Goal: Use online tool/utility: Utilize a website feature to perform a specific function

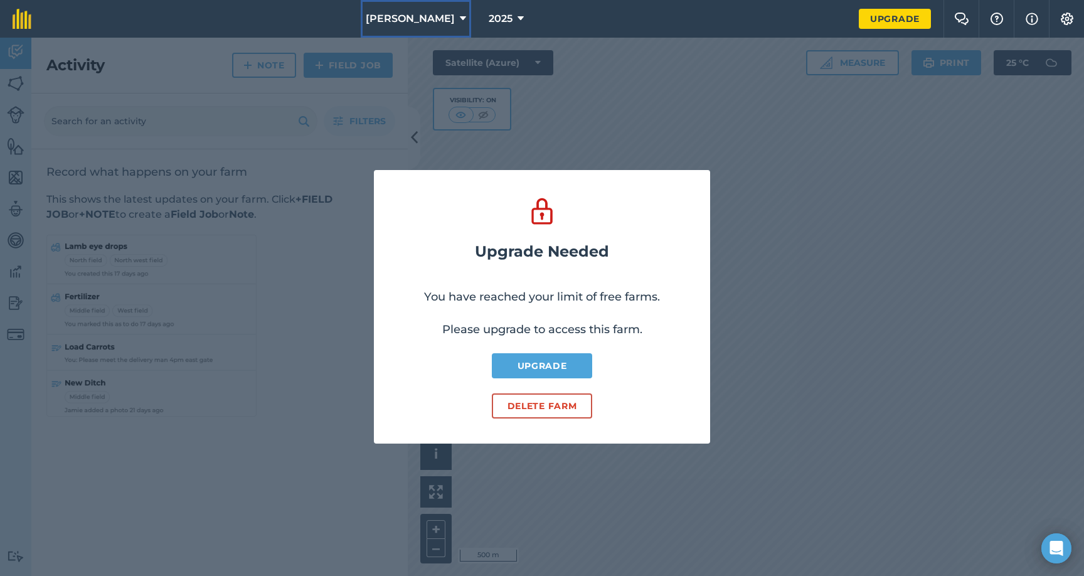
click at [444, 25] on button "Cole Ambrose" at bounding box center [416, 19] width 110 height 38
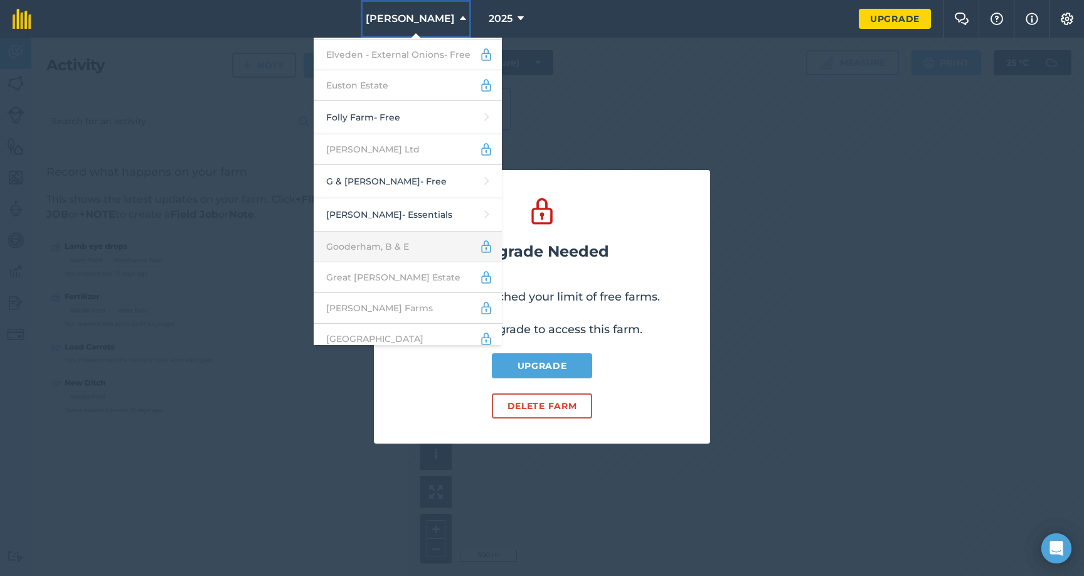
scroll to position [98, 0]
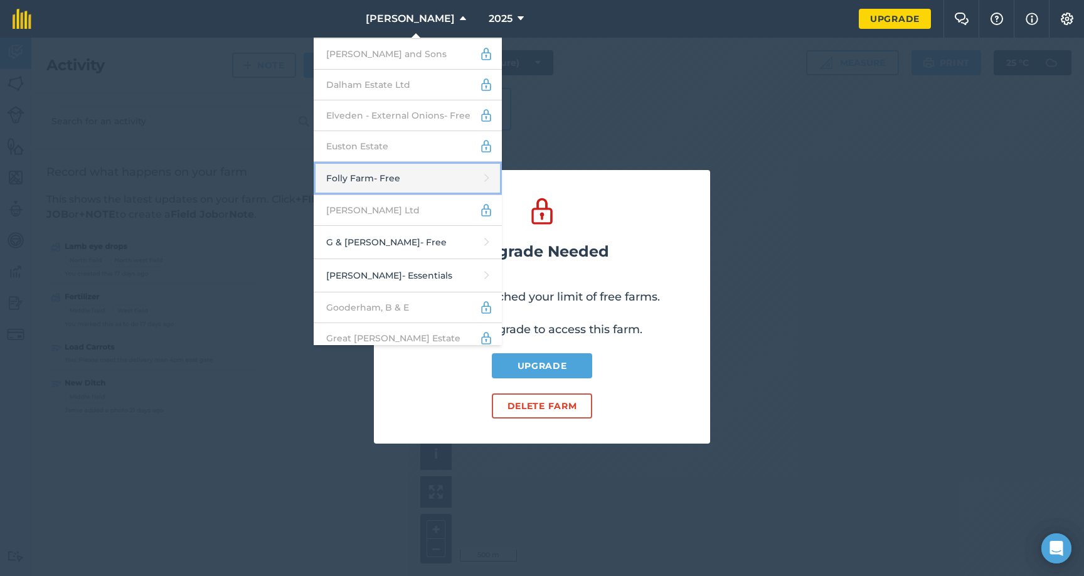
click at [405, 170] on link "Folly Farm - Free" at bounding box center [408, 178] width 188 height 33
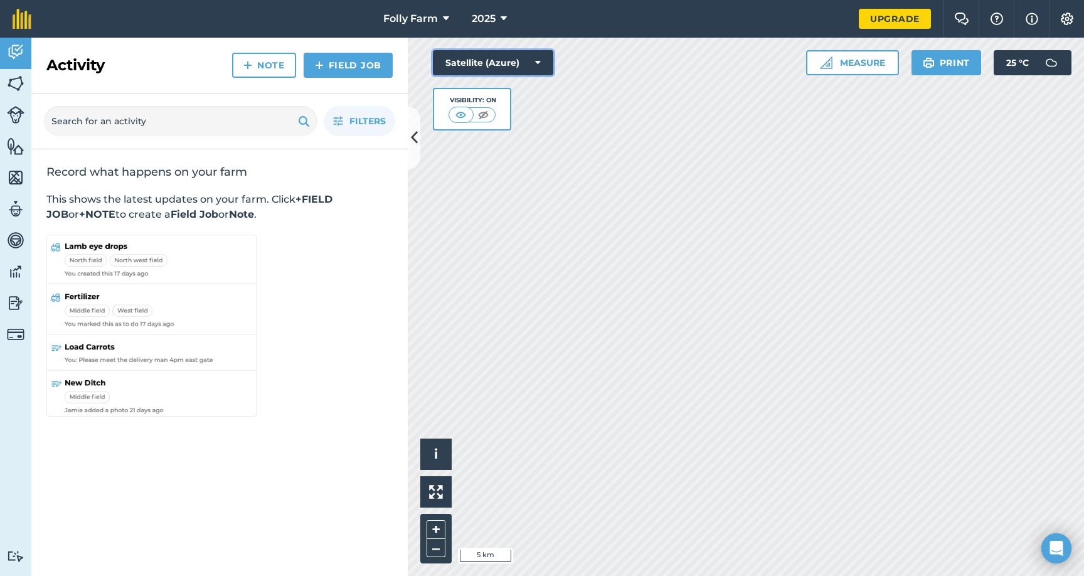
click at [499, 73] on button "Satellite (Azure)" at bounding box center [493, 62] width 120 height 25
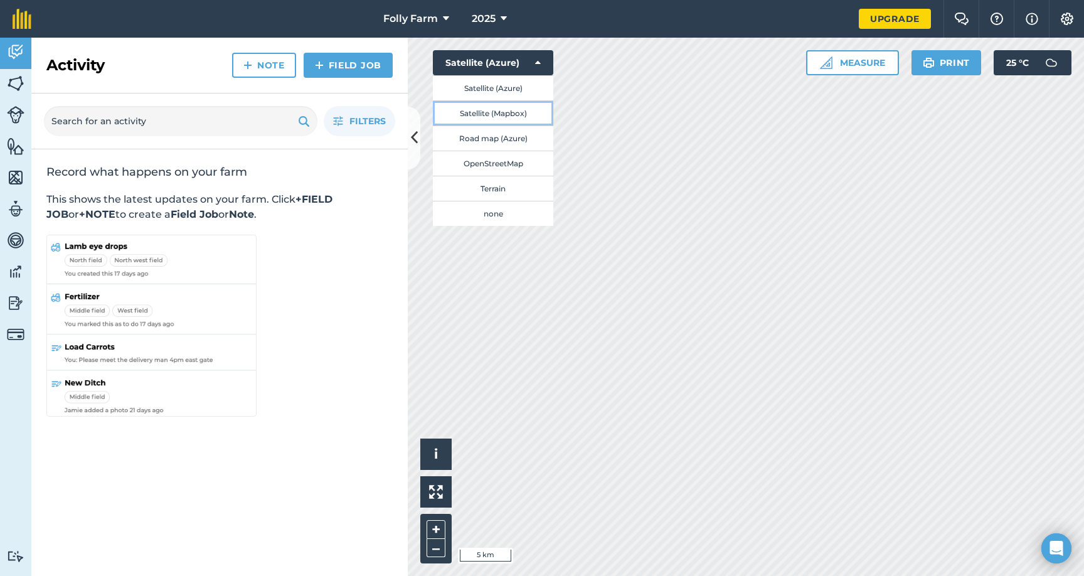
click at [495, 110] on button "Satellite (Mapbox)" at bounding box center [493, 112] width 120 height 25
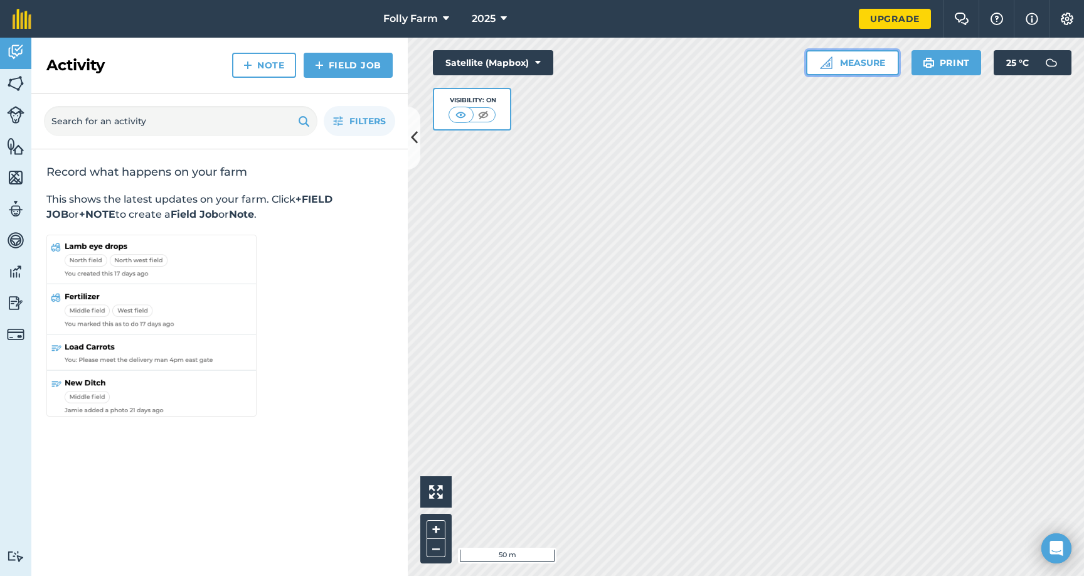
click at [850, 65] on button "Measure" at bounding box center [852, 62] width 93 height 25
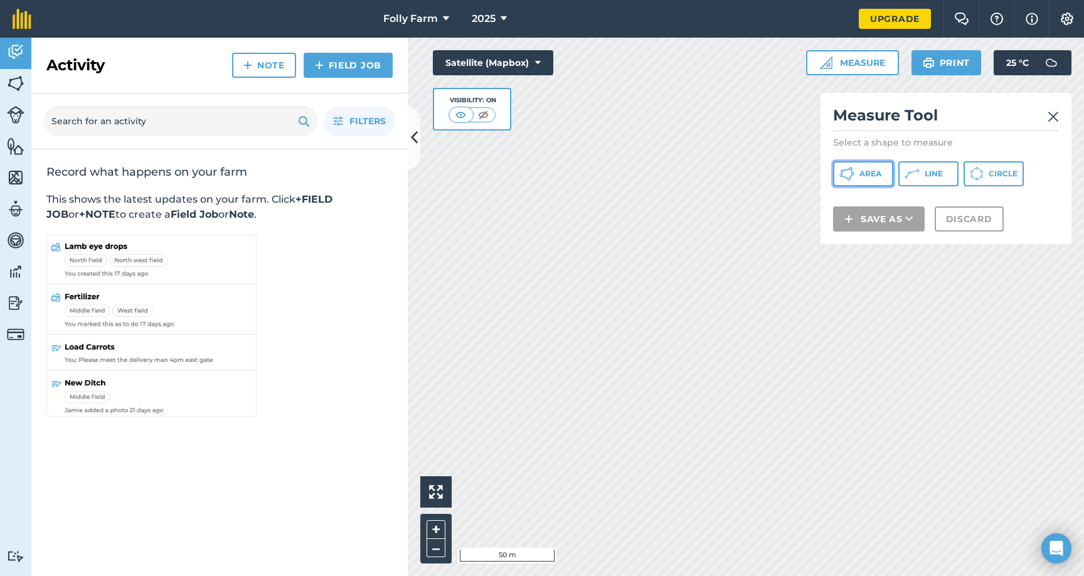
click at [857, 167] on button "Area" at bounding box center [863, 173] width 60 height 25
